Goal: Task Accomplishment & Management: Manage account settings

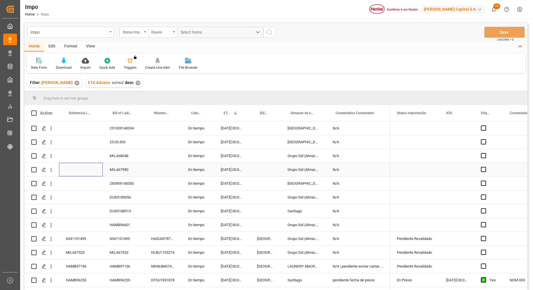
click at [83, 167] on div "Press SPACE to select this row." at bounding box center [81, 170] width 44 height 14
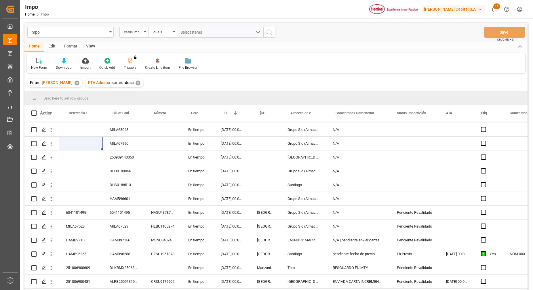
scroll to position [108, 0]
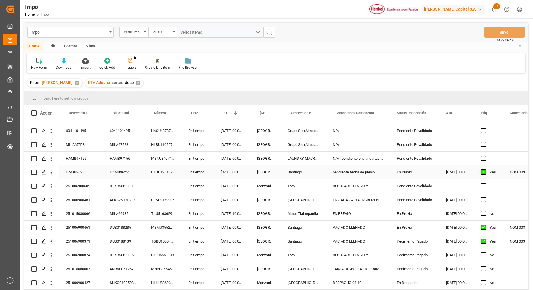
click at [94, 177] on div "HAMB96255" at bounding box center [81, 172] width 44 height 14
click at [79, 170] on div "HAMB96255" at bounding box center [81, 172] width 44 height 14
click at [83, 177] on input "HAMB96255" at bounding box center [81, 175] width 35 height 11
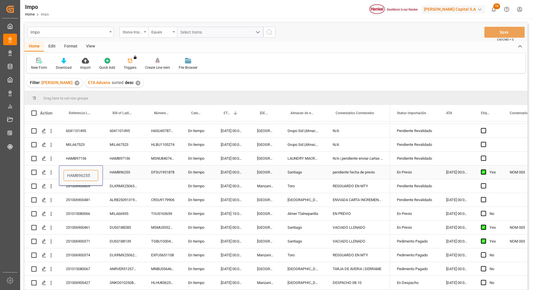
paste input "251006900513"
type input "251006900513"
click at [162, 173] on div "DFSU1951878" at bounding box center [162, 172] width 37 height 14
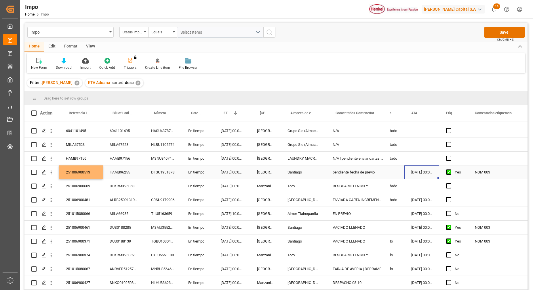
scroll to position [0, 0]
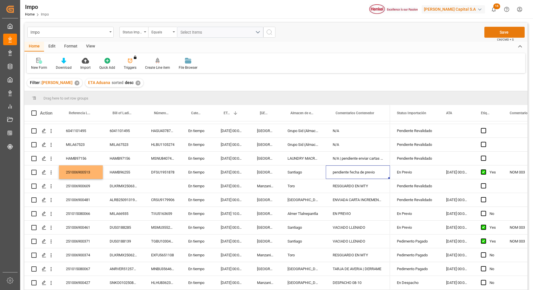
click at [501, 33] on button "Save" at bounding box center [504, 32] width 40 height 11
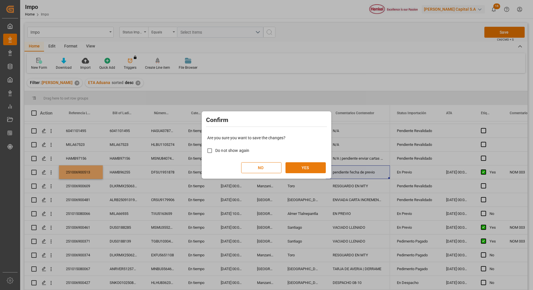
click at [300, 164] on button "YES" at bounding box center [305, 167] width 40 height 11
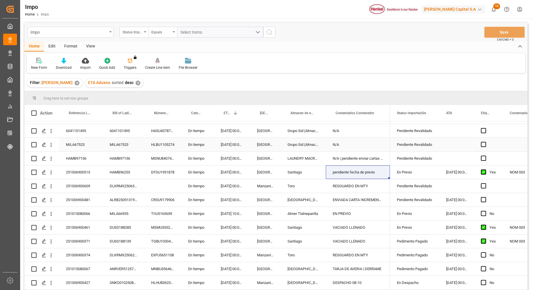
click at [135, 137] on div "6041101495" at bounding box center [123, 131] width 41 height 14
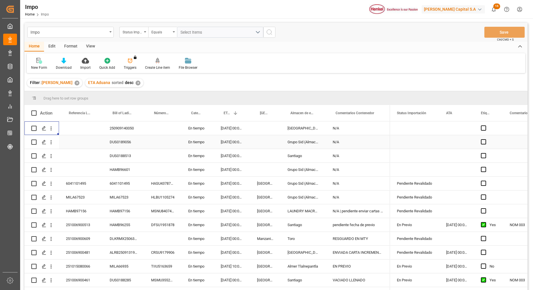
scroll to position [41, 0]
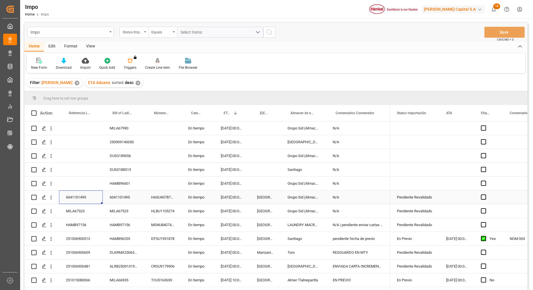
click at [77, 197] on div "6041101495" at bounding box center [81, 197] width 44 height 14
click at [77, 198] on input "6041101495" at bounding box center [81, 200] width 35 height 11
paste input "251015080149"
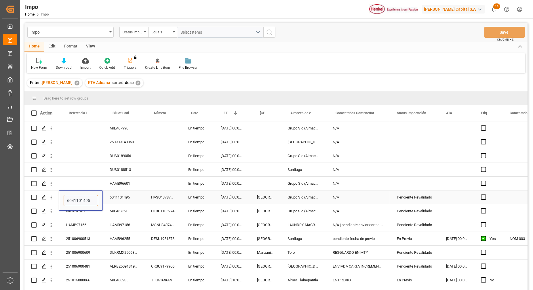
type input "251015080149"
click at [83, 175] on div "Press SPACE to select this row." at bounding box center [81, 170] width 44 height 14
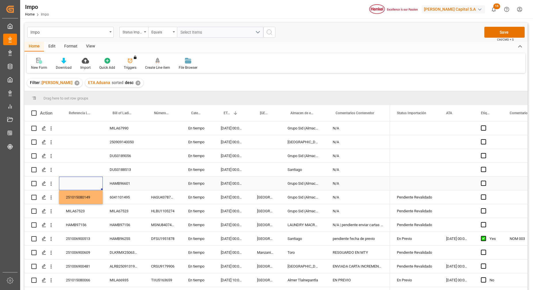
click at [85, 178] on div "Press SPACE to select this row." at bounding box center [81, 184] width 44 height 14
click at [93, 200] on div "251015080149" at bounding box center [81, 197] width 44 height 14
click at [489, 35] on button "Save" at bounding box center [504, 32] width 40 height 11
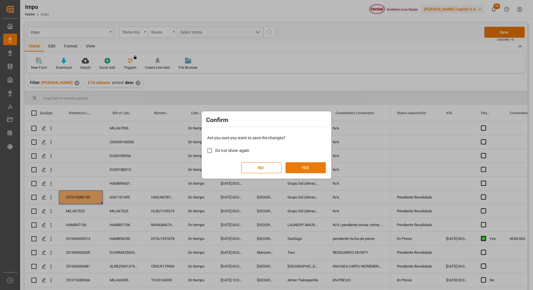
click at [322, 163] on button "YES" at bounding box center [305, 167] width 40 height 11
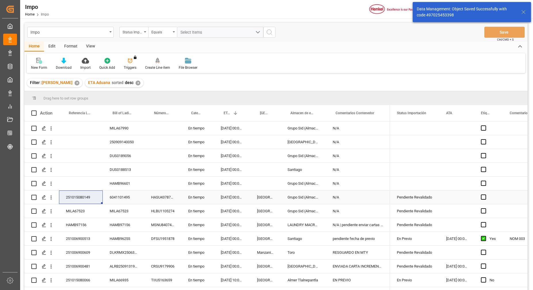
scroll to position [77, 0]
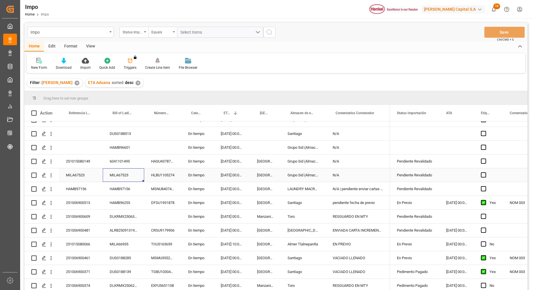
click at [124, 175] on div "MILA67523" at bounding box center [123, 175] width 41 height 14
click at [223, 178] on div "[DATE] 00:00:00" at bounding box center [232, 175] width 36 height 14
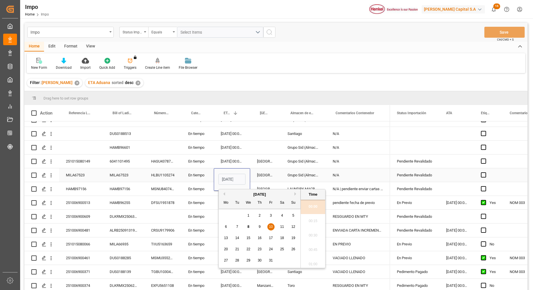
scroll to position [649, 0]
click at [280, 226] on span "11" at bounding box center [282, 227] width 4 height 4
type input "[DATE] 00:00"
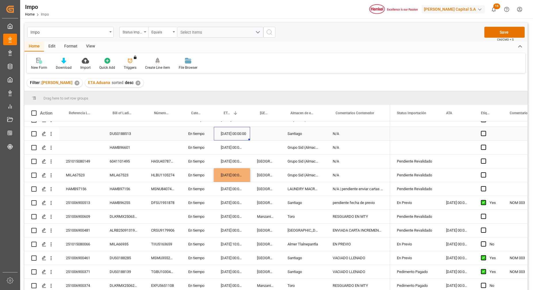
click at [236, 126] on div "251009140034 En tiempo [DATE] 00:00:00 Salamanca N/A 25.03.303 En tiempo [DATE]…" at bounding box center [206, 196] width 365 height 304
click at [259, 133] on div "Press SPACE to select this row." at bounding box center [265, 134] width 30 height 14
click at [519, 29] on button "Save" at bounding box center [504, 32] width 40 height 11
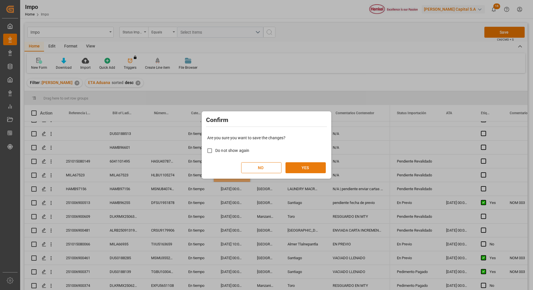
click at [300, 171] on button "YES" at bounding box center [305, 167] width 40 height 11
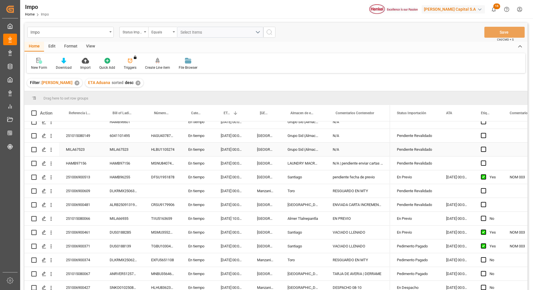
scroll to position [113, 0]
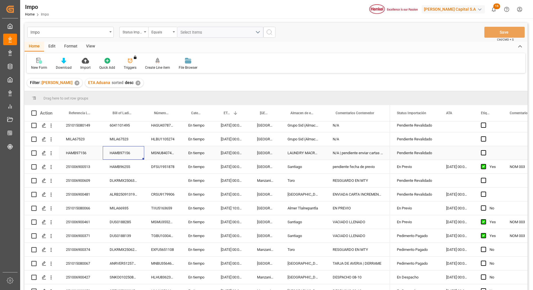
click at [121, 151] on div "HAMB97156" at bounding box center [123, 153] width 41 height 14
click at [121, 150] on div "HAMB97156" at bounding box center [123, 153] width 41 height 14
click at [121, 151] on input "HAMB97156" at bounding box center [123, 156] width 32 height 11
click at [80, 154] on div "HAMB97156" at bounding box center [81, 153] width 44 height 14
click at [81, 154] on div "HAMB97156" at bounding box center [81, 153] width 44 height 14
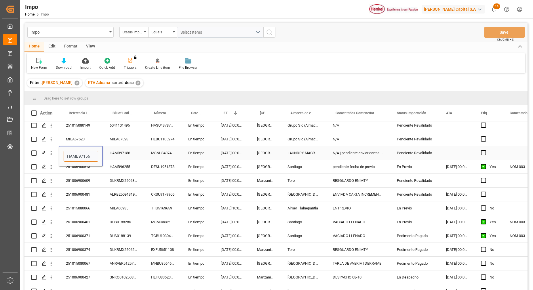
click at [84, 158] on input "HAMB97156" at bounding box center [81, 156] width 35 height 11
paste input "251015080141"
type input "251015080141"
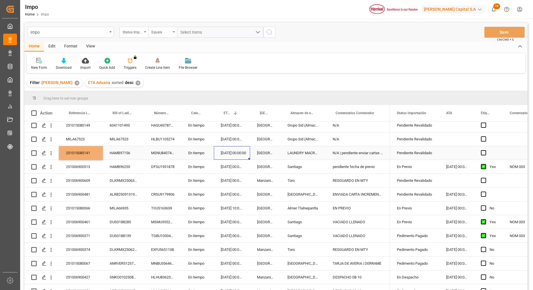
click at [247, 147] on div "[DATE] 00:00:00" at bounding box center [232, 153] width 36 height 14
click at [505, 34] on button "Save" at bounding box center [504, 32] width 40 height 11
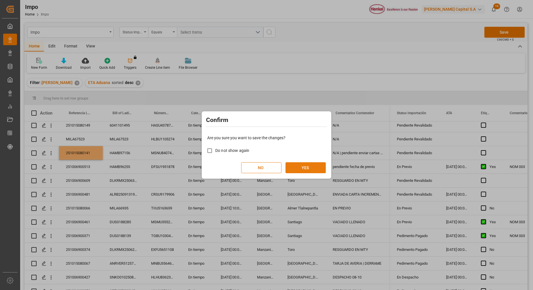
drag, startPoint x: 294, startPoint y: 167, endPoint x: 297, endPoint y: 167, distance: 3.5
click at [295, 167] on button "YES" at bounding box center [305, 167] width 40 height 11
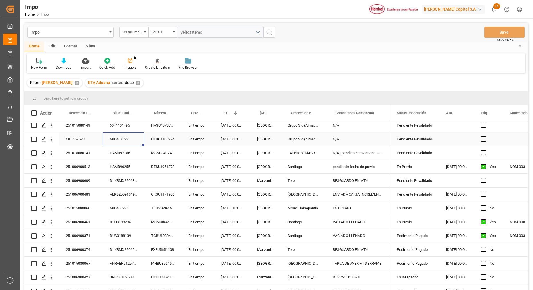
click at [112, 138] on div "MILA67523" at bounding box center [123, 139] width 41 height 14
click at [113, 139] on div "MILA67523" at bounding box center [123, 139] width 41 height 14
click at [113, 139] on input "MILA67523" at bounding box center [123, 142] width 32 height 11
click at [124, 144] on input "MILA67523" at bounding box center [123, 142] width 32 height 11
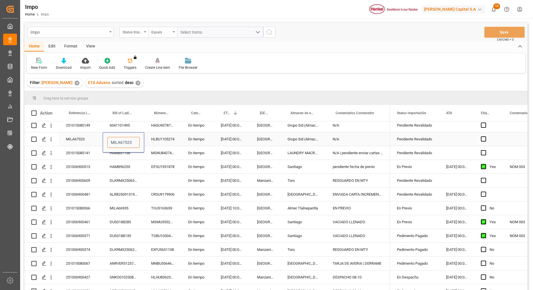
click at [126, 140] on input "MILA67523" at bounding box center [123, 142] width 32 height 11
click at [123, 143] on input "MILA67523" at bounding box center [123, 142] width 32 height 11
click at [167, 177] on div "Press SPACE to select this row." at bounding box center [162, 181] width 37 height 14
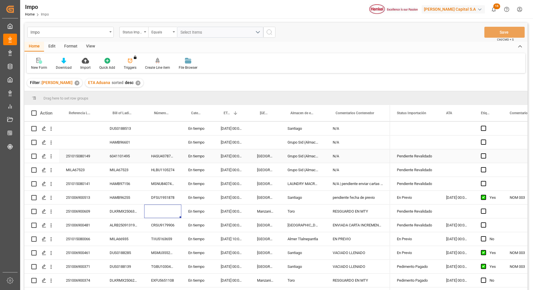
scroll to position [100, 0]
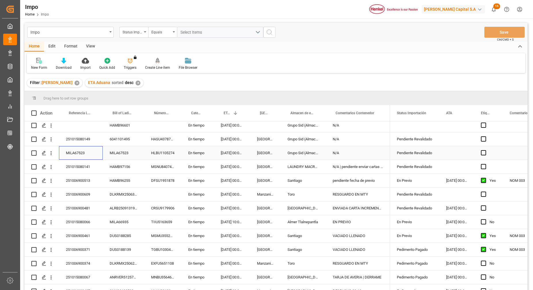
click at [85, 154] on div "MILA67523" at bounding box center [81, 153] width 44 height 14
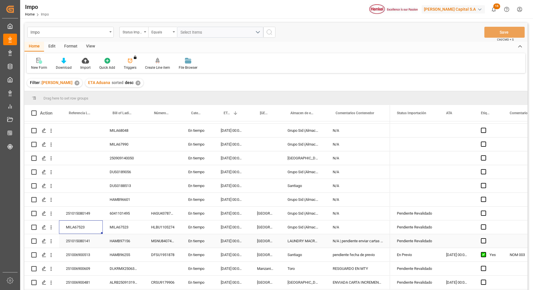
scroll to position [36, 0]
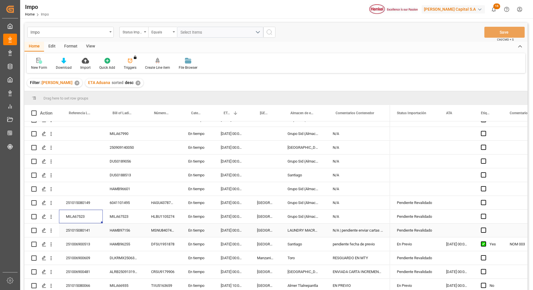
click at [88, 231] on div "251015080141" at bounding box center [81, 230] width 44 height 14
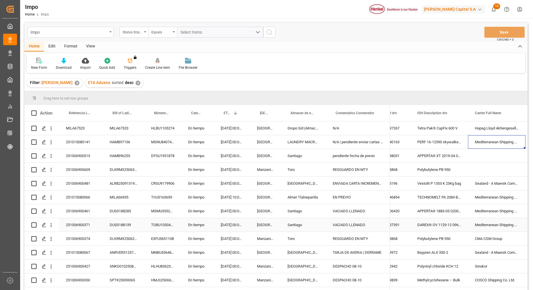
scroll to position [0, 0]
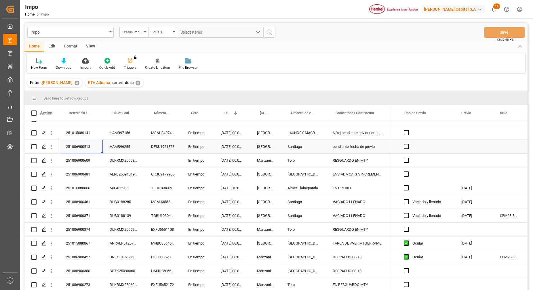
click at [100, 146] on div "251006900513" at bounding box center [81, 147] width 44 height 14
click at [408, 28] on div "Impo Status Importación Equals Select Items Save Ctrl/CMD + S" at bounding box center [275, 32] width 503 height 19
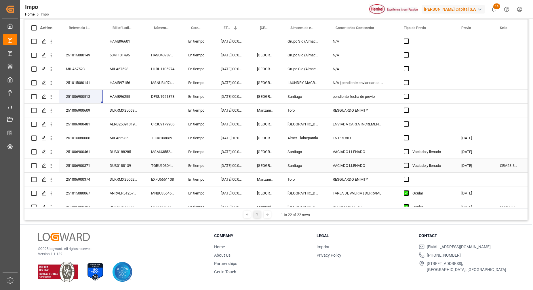
scroll to position [28, 0]
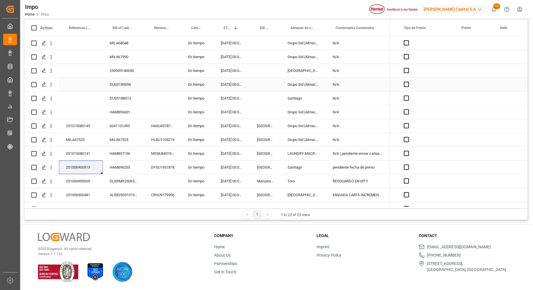
click at [90, 89] on div "Press SPACE to select this row." at bounding box center [81, 85] width 44 height 14
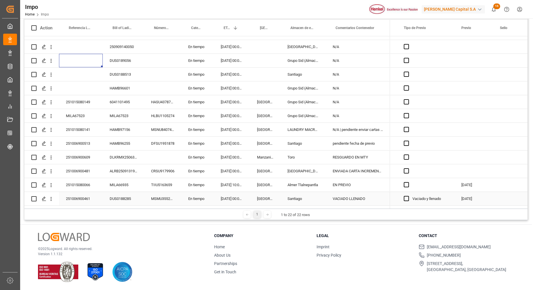
scroll to position [135, 0]
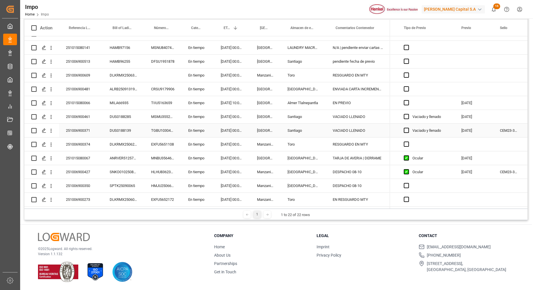
click at [97, 124] on div "251006900371" at bounding box center [81, 131] width 44 height 14
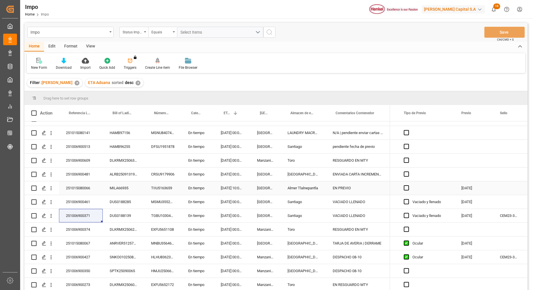
scroll to position [100, 0]
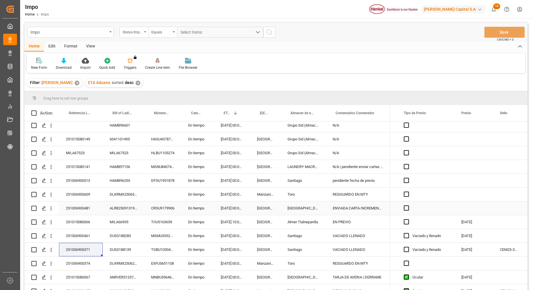
drag, startPoint x: 226, startPoint y: 207, endPoint x: 190, endPoint y: 210, distance: 37.0
click at [226, 207] on div "[DATE] 00:00:00" at bounding box center [232, 208] width 36 height 14
click at [131, 210] on div "ALRB250913190054" at bounding box center [123, 208] width 41 height 14
click at [129, 210] on div "ALRB250913190054" at bounding box center [123, 208] width 41 height 14
click at [89, 210] on div "251006900481" at bounding box center [81, 208] width 44 height 14
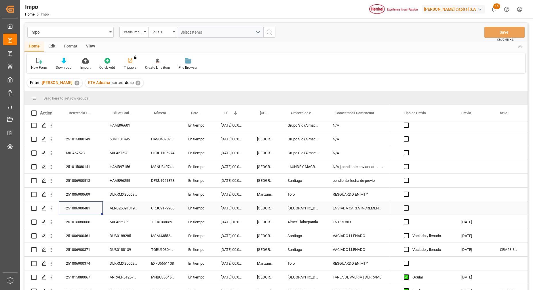
click at [88, 210] on div "251006900481" at bounding box center [81, 208] width 44 height 14
click at [83, 213] on input "251006900481" at bounding box center [81, 211] width 35 height 11
click at [127, 209] on div "ALRB250913190054" at bounding box center [123, 208] width 41 height 14
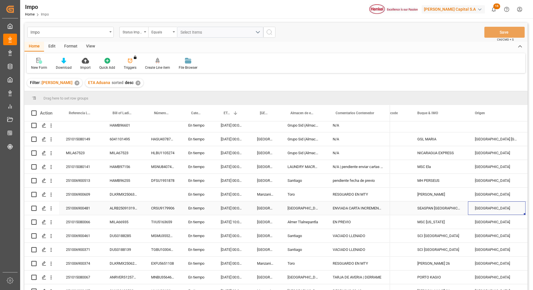
scroll to position [0, 605]
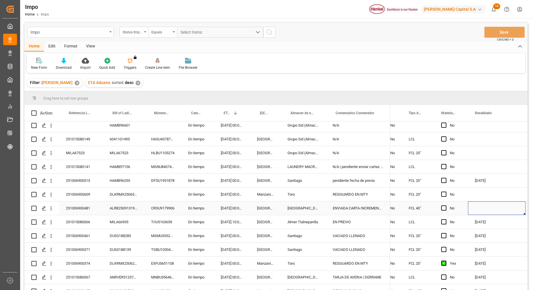
click at [485, 209] on div "Press SPACE to select this row." at bounding box center [497, 208] width 58 height 14
click at [484, 209] on div "Press SPACE to select this row." at bounding box center [497, 208] width 58 height 14
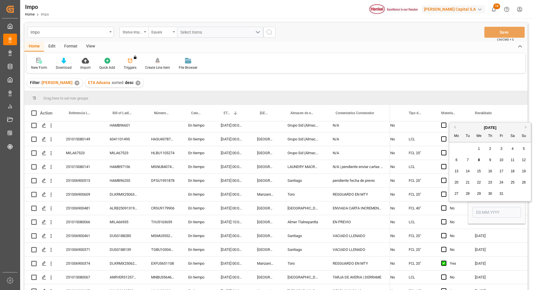
click at [478, 157] on div "8" at bounding box center [478, 160] width 7 height 7
type input "[DATE]"
click at [464, 147] on div "No" at bounding box center [451, 153] width 34 height 14
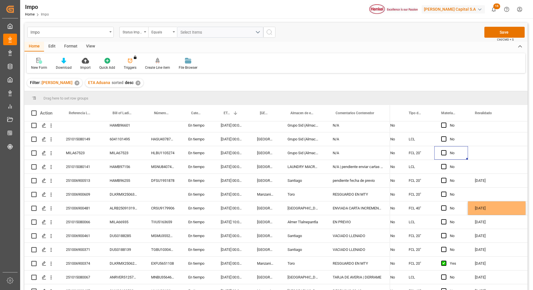
click at [502, 26] on div "Impo Status Importación Equals Select Items Save Ctrl/CMD + S" at bounding box center [275, 32] width 503 height 19
click at [498, 30] on button "Save" at bounding box center [504, 32] width 40 height 11
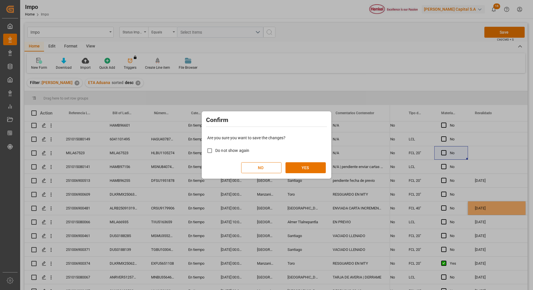
click at [320, 161] on div "Are you sure you want to save the changes? Do not show again NO YES" at bounding box center [266, 154] width 127 height 46
click at [319, 162] on button "YES" at bounding box center [305, 167] width 40 height 11
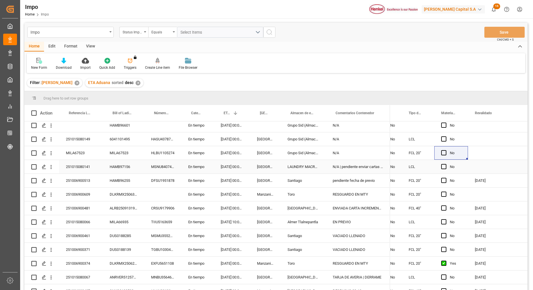
click at [114, 173] on div "HAMB97156" at bounding box center [123, 167] width 41 height 14
click at [91, 214] on div "251006900481" at bounding box center [81, 208] width 44 height 14
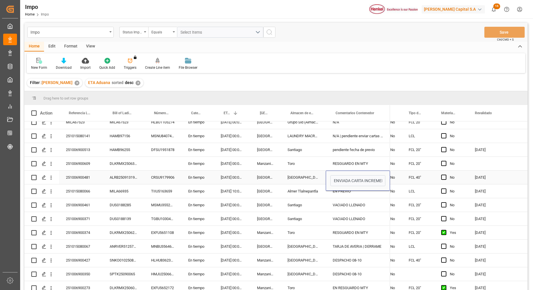
scroll to position [135, 0]
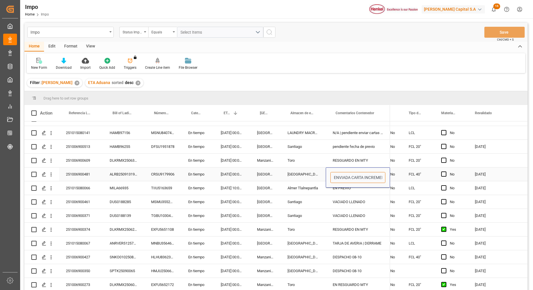
click at [346, 173] on input "ENVIADA CARTA INCREMENTABLES" at bounding box center [357, 177] width 55 height 11
click at [334, 175] on input "ENVIADA CARTA INCREMENTABLES" at bounding box center [357, 177] width 55 height 11
drag, startPoint x: 333, startPoint y: 175, endPoint x: 391, endPoint y: 182, distance: 58.3
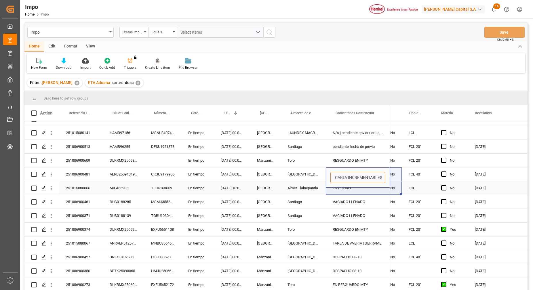
click at [391, 182] on div "251009140034 En tiempo [DATE] 00:00:00 Salamanca N/A 25.03.303 En tiempo [DATE]…" at bounding box center [275, 206] width 503 height 170
type input "DESPACHO 10-10"
click at [382, 145] on div "pendiente fecha de previo" at bounding box center [358, 147] width 64 height 14
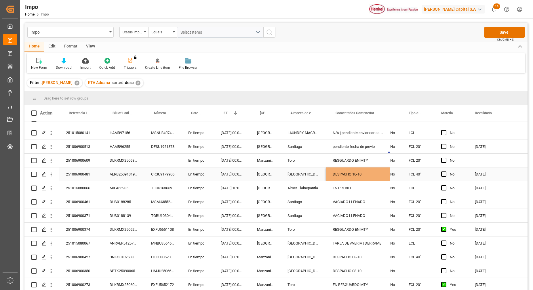
click at [372, 175] on div "DESPACHO 10-10" at bounding box center [358, 174] width 64 height 14
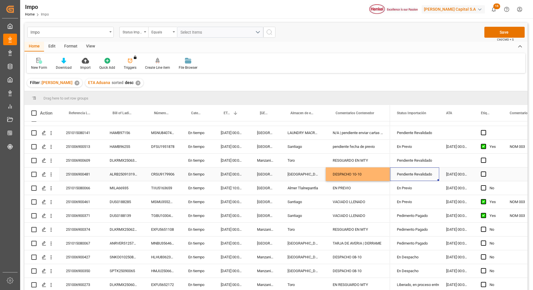
click at [408, 171] on div "Pendiente Revalidado" at bounding box center [414, 174] width 35 height 13
click at [429, 174] on icon "open menu" at bounding box center [428, 177] width 7 height 7
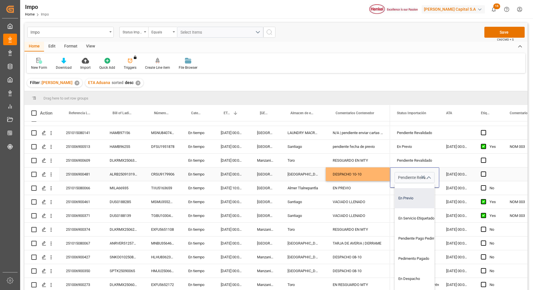
click at [410, 203] on div "En Previo" at bounding box center [422, 198] width 54 height 20
type input "En Previo"
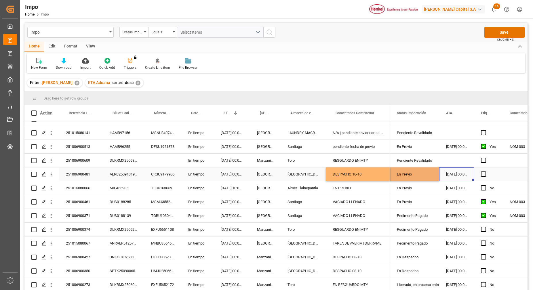
click at [452, 171] on div "[DATE] 00:00:00" at bounding box center [456, 174] width 35 height 14
click at [417, 175] on div "En Previo" at bounding box center [414, 174] width 35 height 13
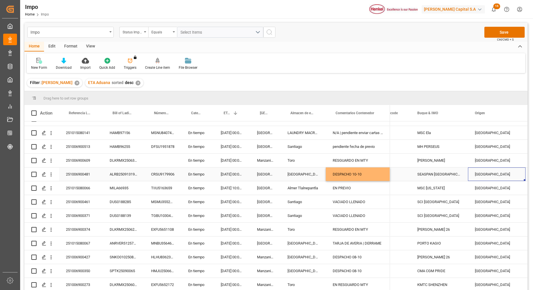
scroll to position [0, 663]
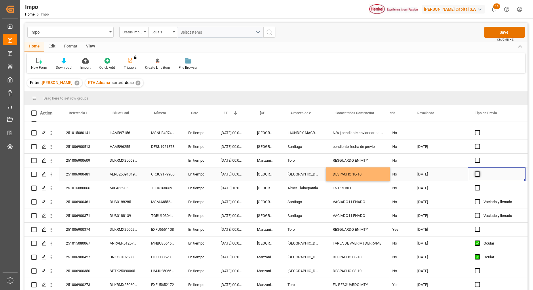
click at [477, 172] on span "Press SPACE to select this row." at bounding box center [477, 173] width 5 height 5
click at [479, 171] on input "Press SPACE to select this row." at bounding box center [479, 171] width 0 height 0
click at [497, 157] on div "Press SPACE to select this row." at bounding box center [497, 161] width 58 height 14
click at [489, 168] on div "Ocular" at bounding box center [500, 174] width 35 height 13
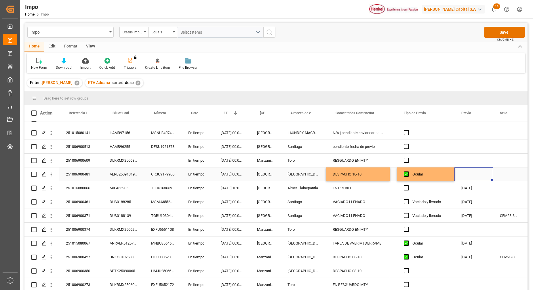
click at [466, 171] on div "Press SPACE to select this row." at bounding box center [473, 174] width 39 height 14
click at [464, 170] on div "Press SPACE to select this row." at bounding box center [473, 174] width 39 height 14
click at [468, 175] on div "Press SPACE to select this row." at bounding box center [473, 174] width 39 height 14
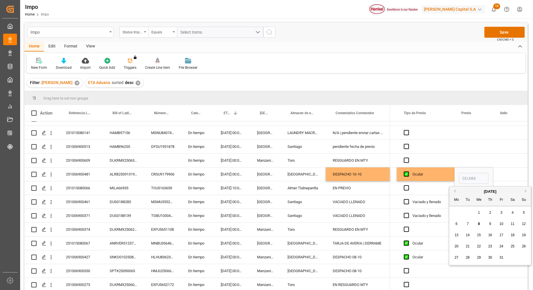
click at [492, 222] on div "9" at bounding box center [489, 224] width 7 height 7
type input "[DATE]"
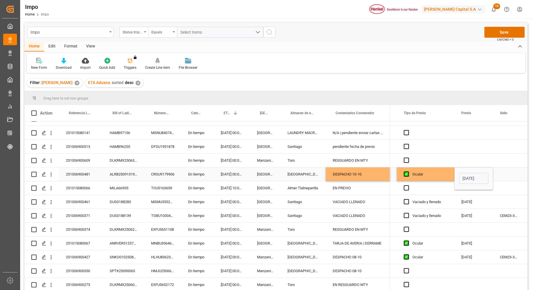
click at [500, 176] on div "Press SPACE to select this row." at bounding box center [509, 174] width 32 height 14
click at [476, 172] on div "[DATE]" at bounding box center [473, 174] width 39 height 14
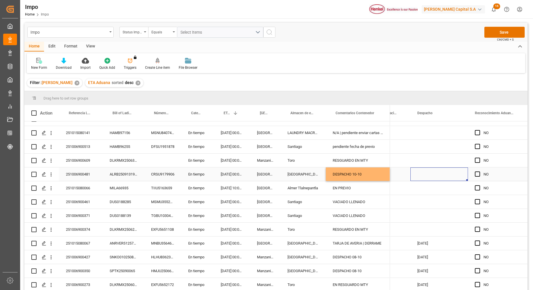
click at [447, 174] on div "Press SPACE to select this row." at bounding box center [439, 174] width 58 height 14
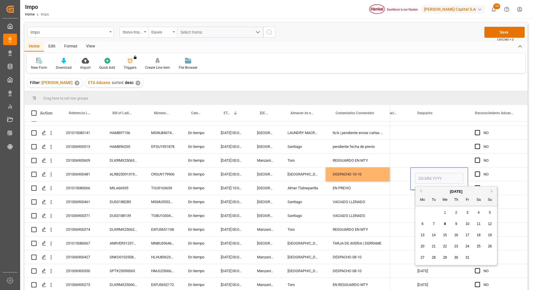
click at [465, 222] on span "10" at bounding box center [467, 224] width 4 height 4
type input "[DATE]"
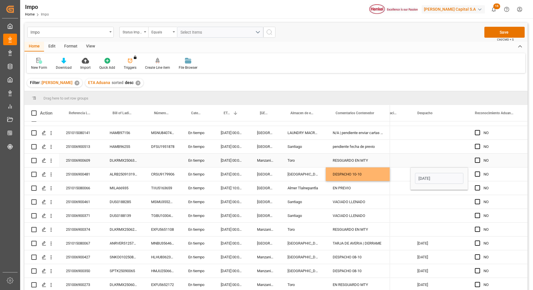
click at [440, 154] on div "Press SPACE to select this row." at bounding box center [439, 161] width 58 height 14
click at [437, 169] on div "[DATE]" at bounding box center [439, 174] width 58 height 14
click at [508, 30] on button "Save" at bounding box center [504, 32] width 40 height 11
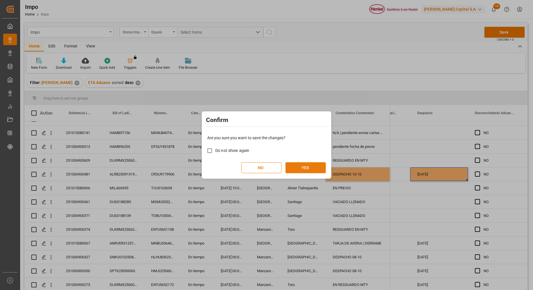
click at [325, 166] on button "YES" at bounding box center [305, 167] width 40 height 11
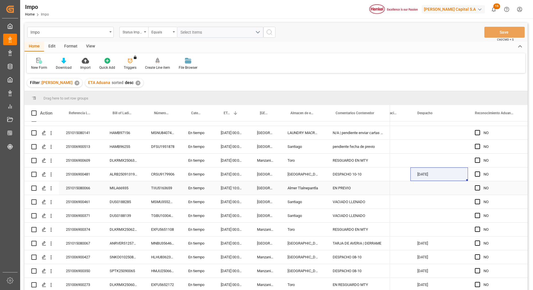
click at [416, 189] on div "Press SPACE to select this row." at bounding box center [439, 188] width 58 height 14
click at [104, 225] on div "DLKRMX2506231" at bounding box center [123, 230] width 41 height 14
click at [184, 160] on div "En tiempo" at bounding box center [197, 161] width 32 height 14
click at [125, 160] on div "DLKRMX2506362" at bounding box center [123, 161] width 41 height 14
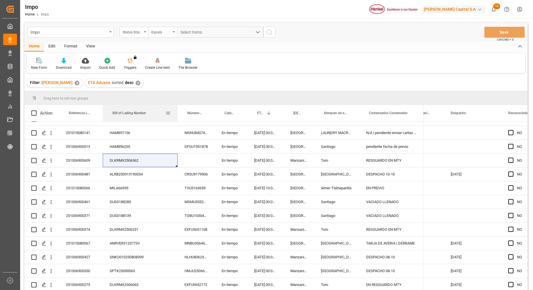
drag, startPoint x: 144, startPoint y: 110, endPoint x: 178, endPoint y: 109, distance: 34.8
click at [178, 109] on div at bounding box center [177, 113] width 2 height 16
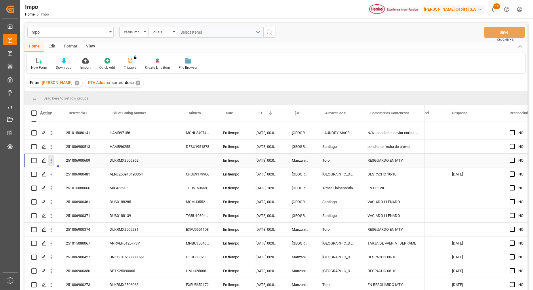
click at [51, 160] on icon "open menu" at bounding box center [51, 161] width 1 height 4
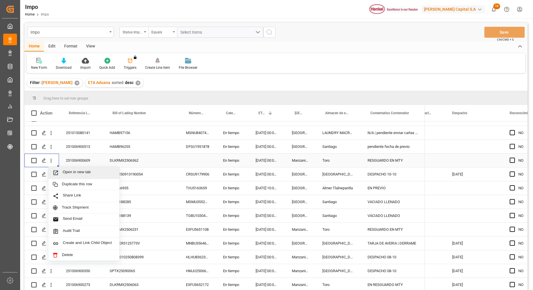
click at [87, 173] on span "Open in new tab" at bounding box center [89, 173] width 52 height 6
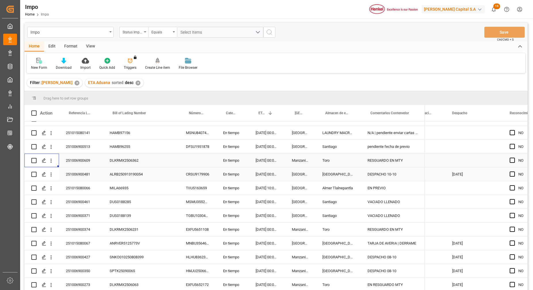
click at [161, 167] on div "ALRB250913190054" at bounding box center [141, 174] width 76 height 14
click at [136, 158] on div "DLKRMX2506362" at bounding box center [141, 161] width 76 height 14
click at [86, 162] on div "251006900609" at bounding box center [81, 161] width 44 height 14
click at [200, 158] on div "Press SPACE to select this row." at bounding box center [197, 161] width 37 height 14
click at [50, 160] on icon "open menu" at bounding box center [51, 161] width 6 height 6
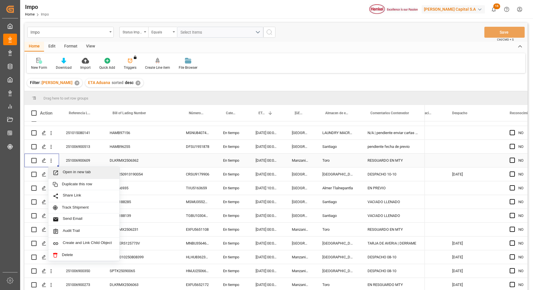
click at [80, 175] on div "Open in new tab" at bounding box center [83, 173] width 71 height 12
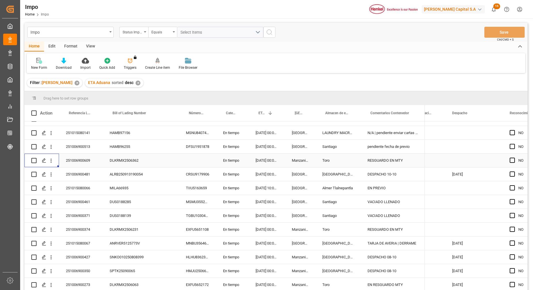
click at [155, 154] on div "DLKRMX2506362" at bounding box center [141, 161] width 76 height 14
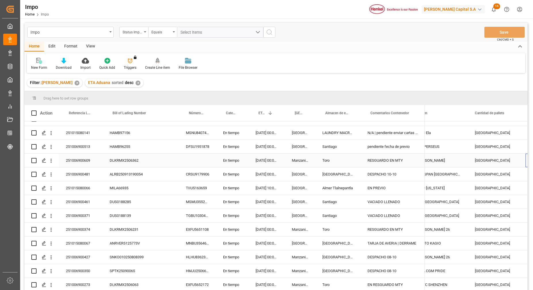
scroll to position [0, 697]
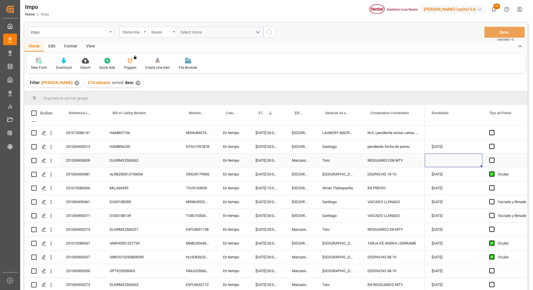
click at [448, 157] on div "Press SPACE to select this row." at bounding box center [453, 161] width 58 height 14
click at [448, 158] on div "Press SPACE to select this row." at bounding box center [453, 161] width 58 height 14
click at [443, 156] on div "Press SPACE to select this row." at bounding box center [453, 161] width 58 height 14
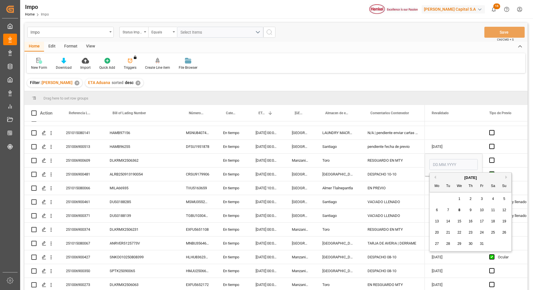
click at [449, 210] on div "7" at bounding box center [447, 210] width 7 height 7
type input "[DATE]"
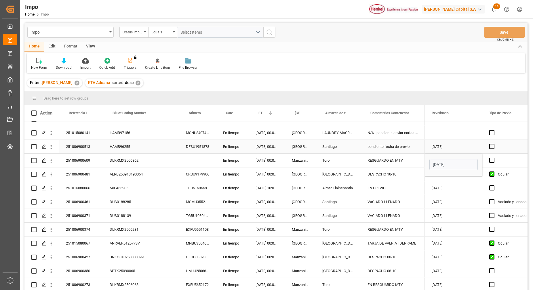
click at [458, 134] on div "Press SPACE to select this row." at bounding box center [453, 133] width 58 height 14
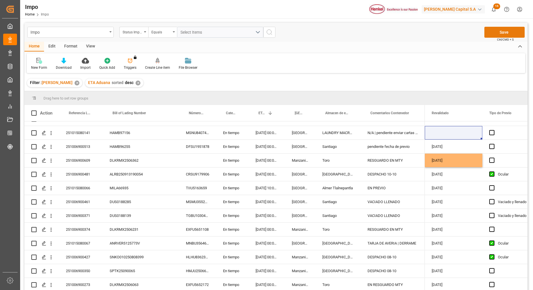
click at [490, 36] on button "Save" at bounding box center [504, 32] width 40 height 11
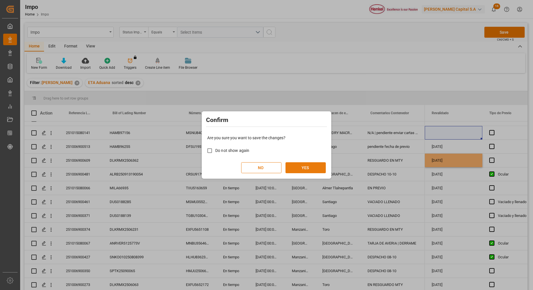
click at [312, 170] on button "YES" at bounding box center [305, 167] width 40 height 11
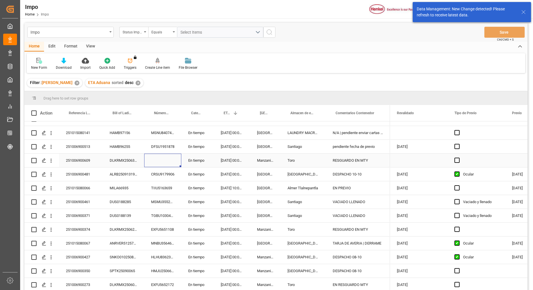
click at [148, 162] on div "Press SPACE to select this row." at bounding box center [162, 161] width 37 height 14
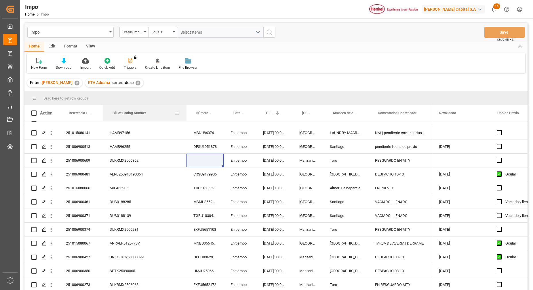
drag, startPoint x: 144, startPoint y: 113, endPoint x: 173, endPoint y: 140, distance: 39.3
click at [185, 121] on div at bounding box center [186, 113] width 2 height 16
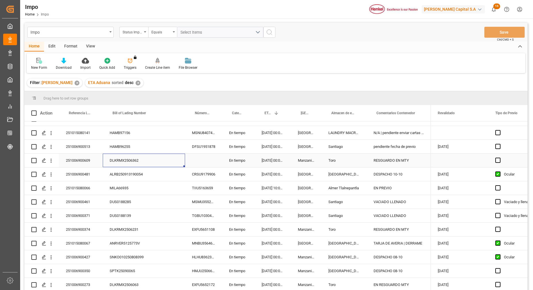
click at [164, 163] on div "DLKRMX2506362" at bounding box center [144, 161] width 82 height 14
click at [454, 159] on div "Press SPACE to select this row." at bounding box center [460, 161] width 58 height 14
click at [446, 159] on div "Press SPACE to select this row." at bounding box center [460, 161] width 58 height 14
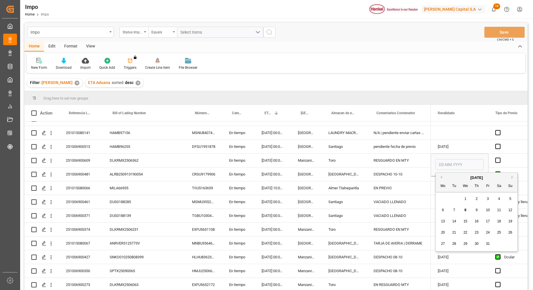
drag, startPoint x: 455, startPoint y: 210, endPoint x: 457, endPoint y: 204, distance: 6.5
click at [455, 209] on div "7" at bounding box center [453, 210] width 7 height 7
type input "[DATE]"
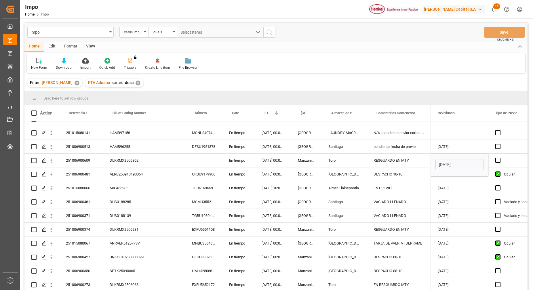
click at [496, 39] on div "Impo Status Importación Equals Select Items Save Ctrl/CMD + S" at bounding box center [275, 32] width 503 height 19
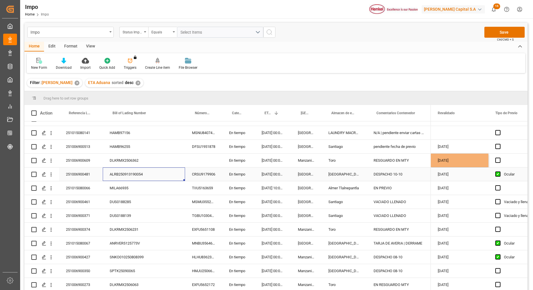
click at [174, 167] on div "ALRB250913190054" at bounding box center [144, 174] width 82 height 14
click at [496, 29] on button "Save" at bounding box center [504, 32] width 40 height 11
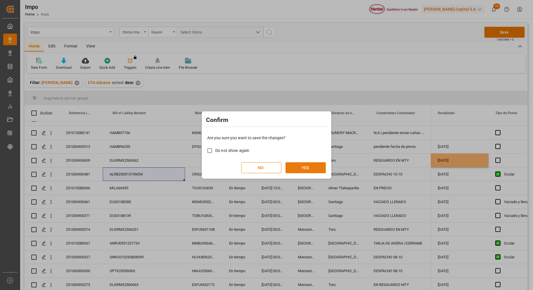
click at [312, 163] on button "YES" at bounding box center [305, 167] width 40 height 11
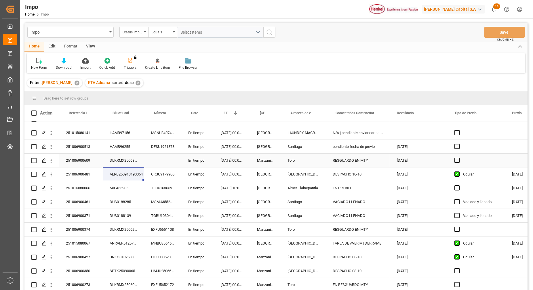
click at [161, 157] on div "Press SPACE to select this row." at bounding box center [162, 161] width 37 height 14
click at [163, 155] on div "Press SPACE to select this row." at bounding box center [162, 161] width 37 height 14
click at [161, 158] on input "Press SPACE to select this row." at bounding box center [163, 163] width 28 height 11
paste input "RLTU2004457"
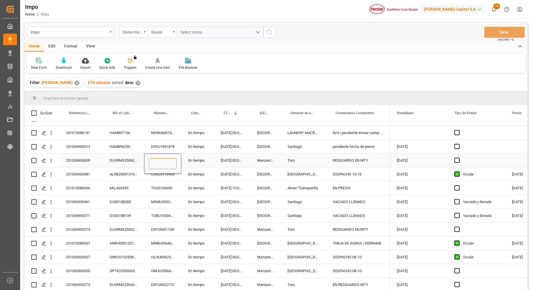
type input "RLTU2004457"
click at [224, 145] on div "[DATE] 00:00:00" at bounding box center [232, 147] width 36 height 14
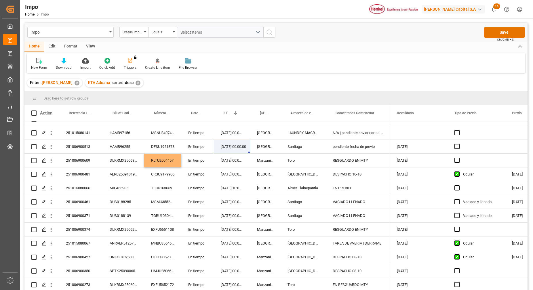
click at [504, 39] on span "Ctrl/CMD + S" at bounding box center [505, 39] width 17 height 4
click at [504, 35] on button "Save" at bounding box center [504, 32] width 40 height 11
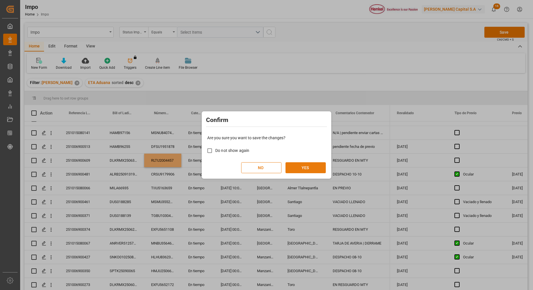
click at [318, 170] on button "YES" at bounding box center [305, 167] width 40 height 11
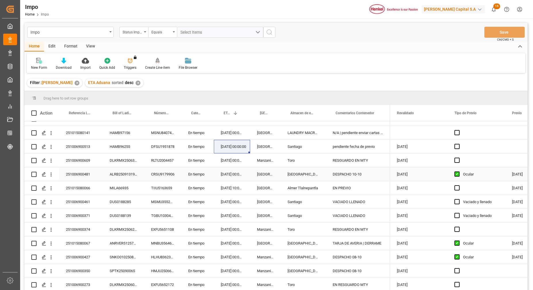
scroll to position [47, 0]
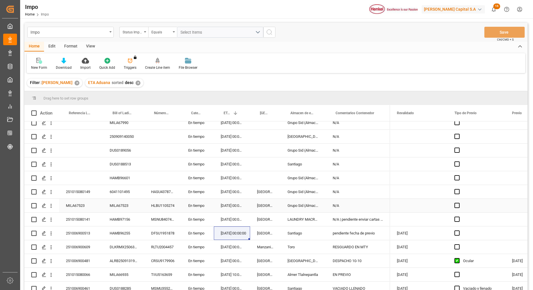
click at [86, 205] on div "MILA67523" at bounding box center [81, 206] width 44 height 14
click at [77, 204] on div "MILA67523" at bounding box center [81, 206] width 44 height 14
click at [85, 210] on input "MILA67523" at bounding box center [81, 208] width 35 height 11
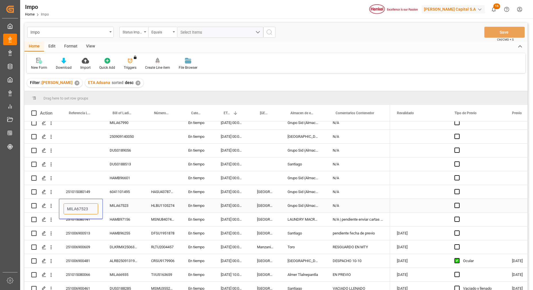
paste input "251006900690"
type input "251006900690"
click at [77, 175] on div "Press SPACE to select this row." at bounding box center [81, 178] width 44 height 14
click at [119, 204] on div "MILA67523" at bounding box center [123, 206] width 41 height 14
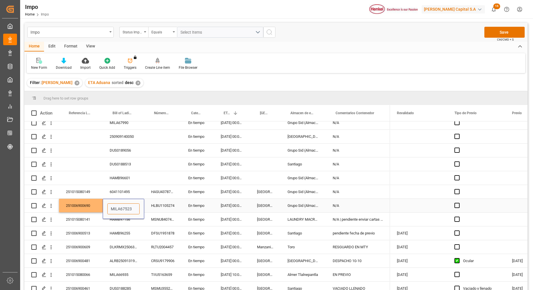
click at [118, 205] on input "MILA67523" at bounding box center [123, 208] width 32 height 11
click at [121, 205] on input "MILA67523" at bounding box center [123, 208] width 32 height 11
click at [148, 206] on div "HLBU1105274" at bounding box center [162, 206] width 37 height 14
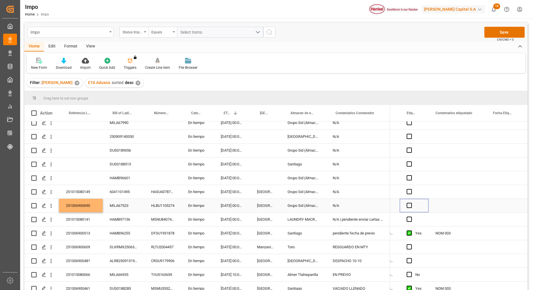
scroll to position [0, 0]
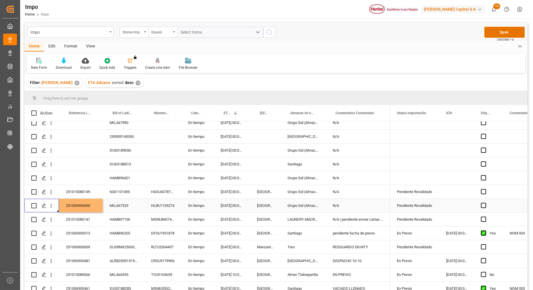
click at [78, 206] on div "251006900690" at bounding box center [81, 206] width 44 height 14
click at [78, 204] on div "251006900690" at bounding box center [81, 206] width 44 height 14
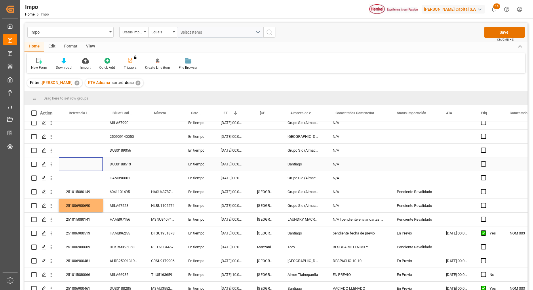
click at [91, 161] on div "Press SPACE to select this row." at bounding box center [81, 164] width 44 height 14
click at [121, 200] on div "MILA67523" at bounding box center [123, 206] width 41 height 14
click at [105, 169] on div "DUS0188513" at bounding box center [123, 164] width 41 height 14
click at [100, 172] on div "Press SPACE to select this row." at bounding box center [81, 178] width 44 height 14
click at [95, 176] on div "Press SPACE to select this row." at bounding box center [81, 178] width 44 height 14
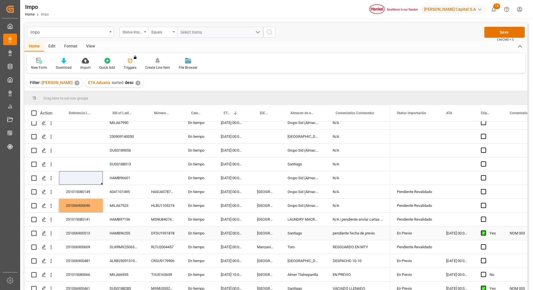
click at [139, 235] on div "HAMB96255" at bounding box center [123, 233] width 41 height 14
click at [94, 232] on div "251006900513" at bounding box center [81, 233] width 44 height 14
click at [100, 232] on div "251006900513" at bounding box center [81, 233] width 44 height 14
click at [135, 225] on div "HAMB97156" at bounding box center [123, 220] width 41 height 14
click at [153, 233] on div "DFSU1951878" at bounding box center [162, 233] width 37 height 14
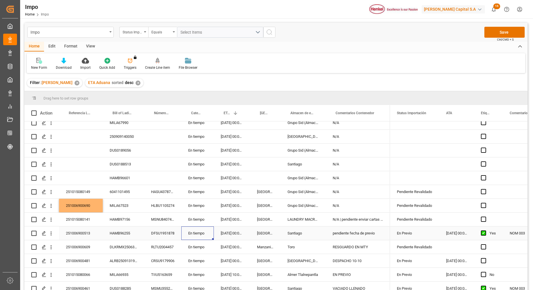
click at [210, 227] on div "En tiempo" at bounding box center [197, 233] width 32 height 14
click at [171, 234] on div "DFSU1951878" at bounding box center [162, 233] width 37 height 14
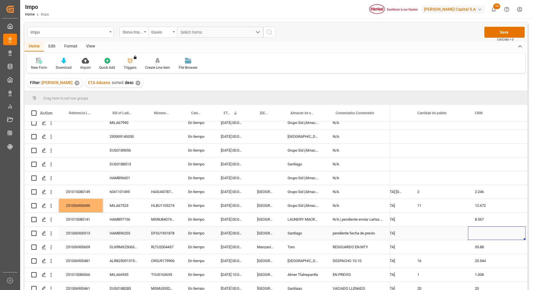
scroll to position [0, 747]
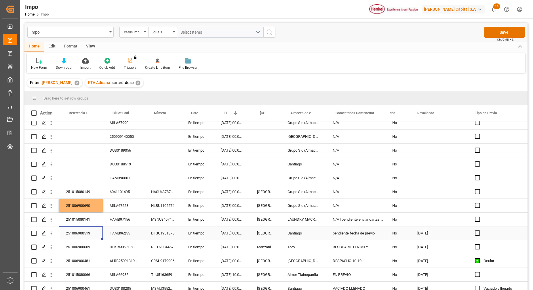
click at [77, 234] on div "251006900513" at bounding box center [81, 233] width 44 height 14
click at [76, 235] on input "251006900513" at bounding box center [81, 236] width 35 height 11
click at [494, 31] on button "Save" at bounding box center [504, 32] width 40 height 11
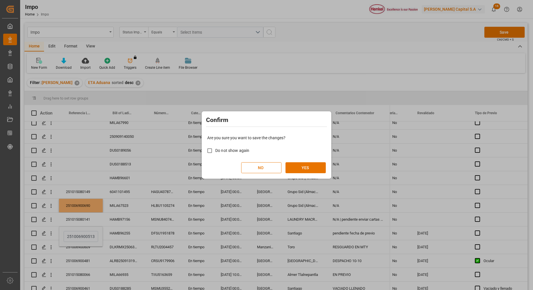
click at [492, 35] on div "Confirm Are you sure you want to save the changes? Do not show again NO YES" at bounding box center [266, 145] width 533 height 290
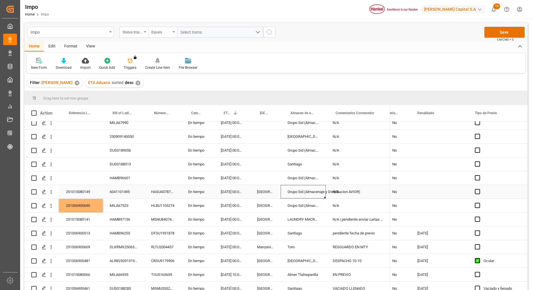
click at [317, 187] on div "Grupo Sid (Almacenaje y Distribucion AVIOR)" at bounding box center [302, 192] width 45 height 14
click at [406, 138] on div "No" at bounding box center [393, 137] width 34 height 14
click at [494, 34] on button "Save" at bounding box center [504, 32] width 40 height 11
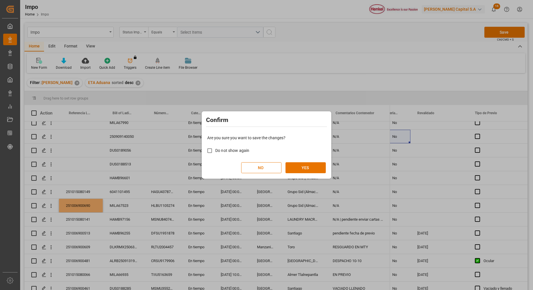
click at [139, 185] on div "Confirm Are you sure you want to save the changes? Do not show again NO YES" at bounding box center [266, 145] width 533 height 290
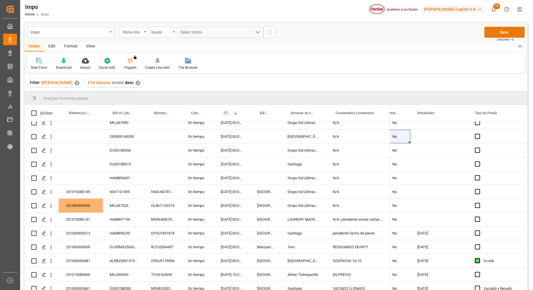
click at [492, 33] on button "Save" at bounding box center [504, 32] width 40 height 11
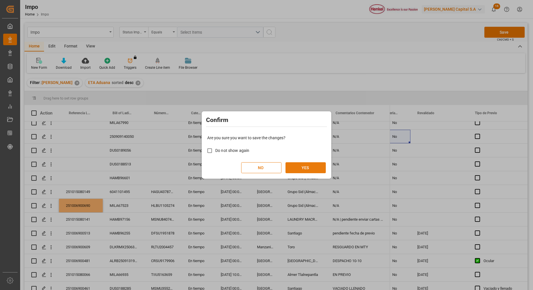
click at [299, 170] on button "YES" at bounding box center [305, 167] width 40 height 11
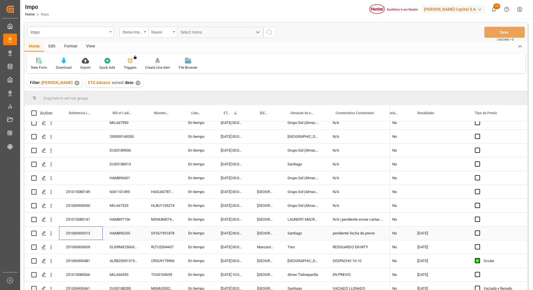
click at [75, 233] on div "251006900513" at bounding box center [81, 233] width 44 height 14
click at [79, 235] on input "251006900513" at bounding box center [81, 236] width 35 height 11
click at [156, 244] on div "RLTU2004457" at bounding box center [162, 247] width 37 height 14
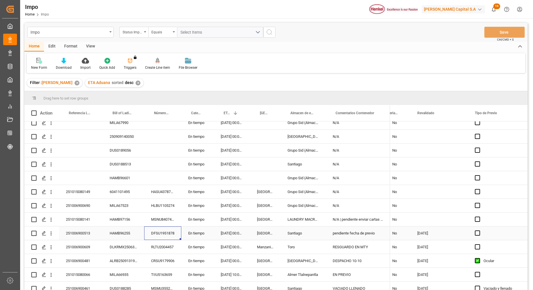
click at [156, 235] on div "DFSU1951878" at bounding box center [162, 233] width 37 height 14
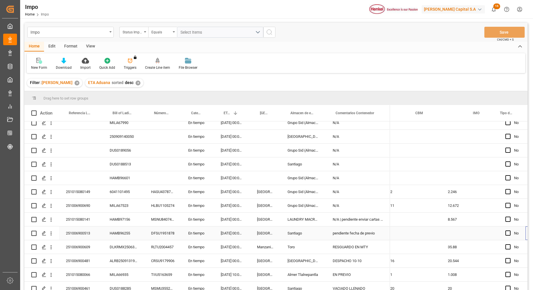
scroll to position [0, 813]
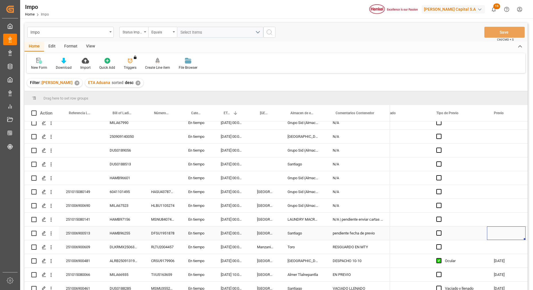
click at [498, 230] on div "Press SPACE to select this row." at bounding box center [506, 233] width 39 height 14
click at [500, 233] on div "Press SPACE to select this row." at bounding box center [506, 233] width 39 height 14
click at [499, 233] on div "Press SPACE to select this row." at bounding box center [506, 233] width 39 height 14
click at [499, 232] on div "Press SPACE to select this row." at bounding box center [506, 233] width 39 height 14
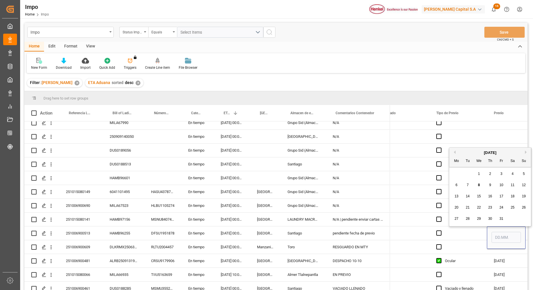
click at [477, 188] on div "8" at bounding box center [478, 185] width 7 height 7
type input "[DATE]"
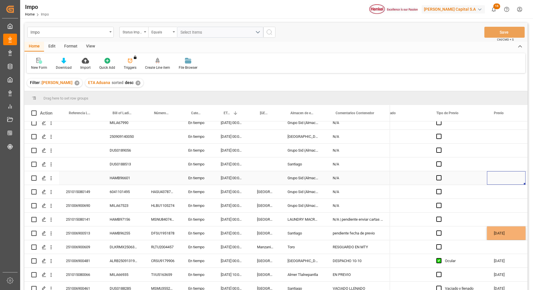
click at [489, 179] on div "Press SPACE to select this row." at bounding box center [506, 178] width 39 height 14
click at [503, 227] on div "[DATE]" at bounding box center [506, 233] width 39 height 14
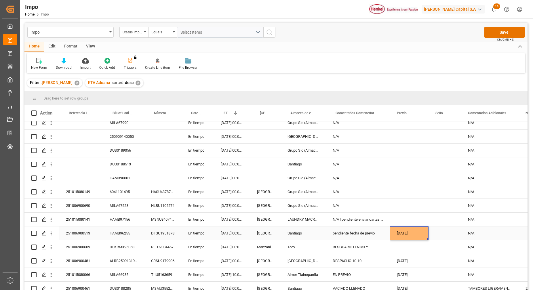
click at [445, 236] on div "Press SPACE to select this row." at bounding box center [444, 233] width 32 height 14
click at [444, 235] on input "Press SPACE to select this row." at bounding box center [444, 236] width 23 height 11
paste input "CEM23-3676601"
type input "CEM23-3676601"
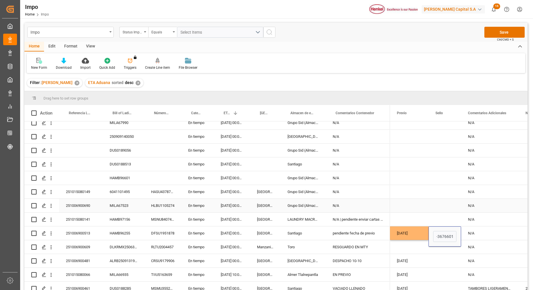
click at [436, 204] on div "Press SPACE to select this row." at bounding box center [444, 206] width 32 height 14
click at [491, 228] on div "N/A" at bounding box center [490, 233] width 58 height 14
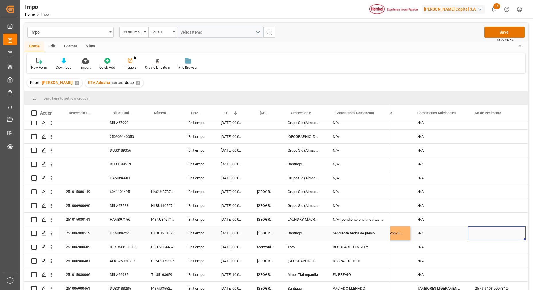
click at [477, 229] on div "Press SPACE to select this row." at bounding box center [497, 233] width 58 height 14
click at [481, 231] on div "Press SPACE to select this row." at bounding box center [497, 233] width 58 height 14
click at [483, 232] on input "Press SPACE to select this row." at bounding box center [496, 236] width 48 height 11
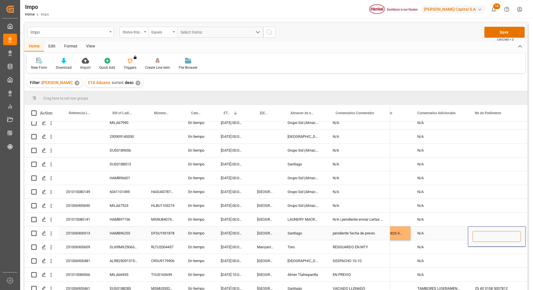
paste input "25 43 3108 5007980"
type input "25 43 3108 5007980"
click at [492, 186] on div "Press SPACE to select this row." at bounding box center [497, 192] width 58 height 14
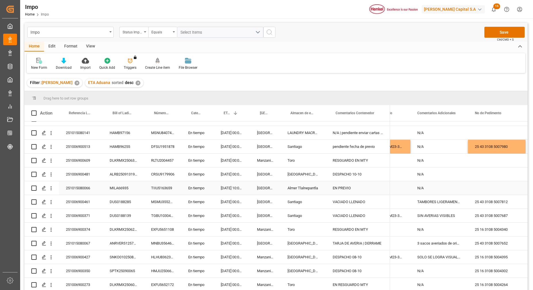
click at [432, 183] on div "N/A" at bounding box center [439, 188] width 58 height 14
click at [462, 147] on div "N/A" at bounding box center [439, 147] width 58 height 14
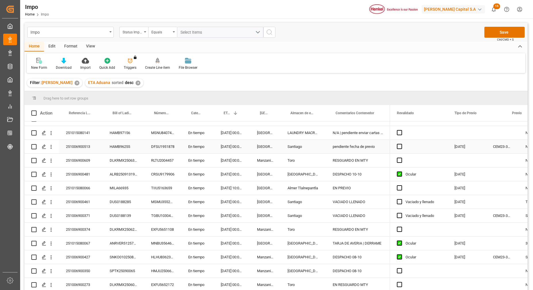
scroll to position [0, 949]
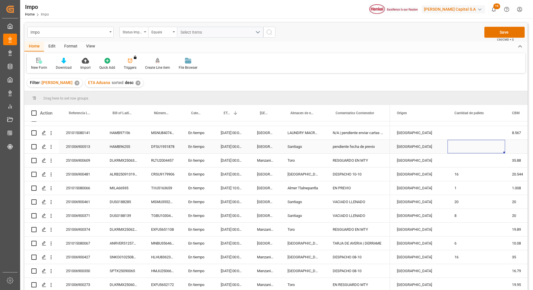
click at [459, 140] on div "Press SPACE to select this row." at bounding box center [476, 147] width 58 height 14
click at [461, 142] on div "Press SPACE to select this row." at bounding box center [476, 147] width 58 height 14
click at [463, 147] on input "Press SPACE to select this row." at bounding box center [476, 149] width 48 height 11
type input "20"
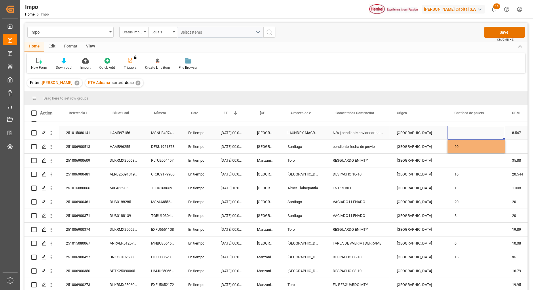
click at [456, 127] on div "Press SPACE to select this row." at bounding box center [476, 133] width 58 height 14
click at [492, 32] on button "Save" at bounding box center [504, 32] width 40 height 11
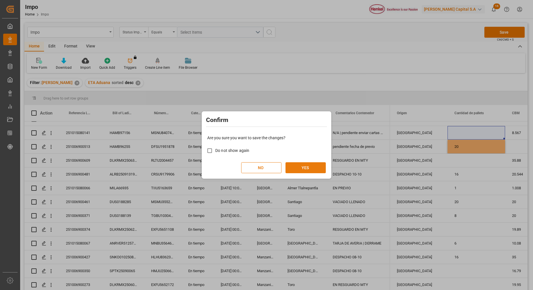
click at [309, 167] on button "YES" at bounding box center [305, 167] width 40 height 11
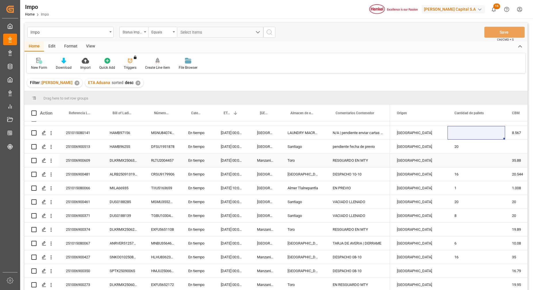
click at [141, 164] on div "DLKRMX2506362" at bounding box center [123, 161] width 41 height 14
click at [87, 144] on div "251006900513" at bounding box center [81, 147] width 44 height 14
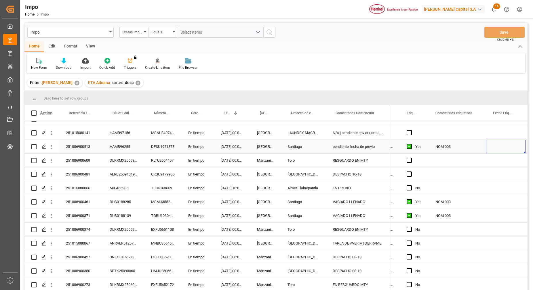
scroll to position [0, 118]
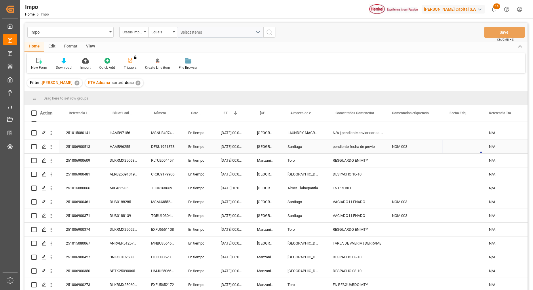
click at [464, 143] on div "Press SPACE to select this row." at bounding box center [461, 147] width 39 height 14
click at [464, 142] on div "Press SPACE to select this row." at bounding box center [461, 147] width 39 height 14
click at [458, 144] on div "Press SPACE to select this row." at bounding box center [461, 147] width 39 height 14
click at [457, 144] on div "Press SPACE to select this row." at bounding box center [461, 147] width 39 height 14
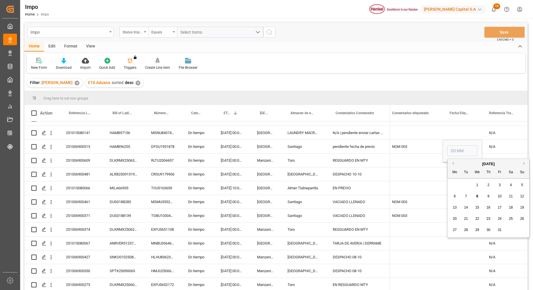
click at [477, 197] on span "8" at bounding box center [477, 196] width 2 height 4
type input "[DATE]"
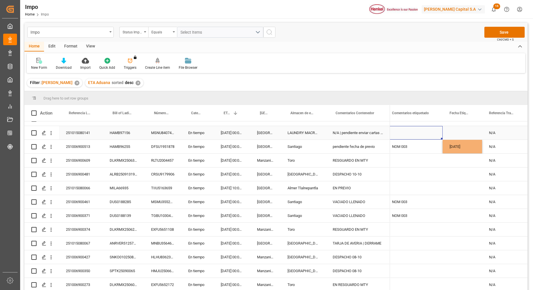
click at [420, 130] on div "Press SPACE to select this row." at bounding box center [414, 133] width 58 height 14
drag, startPoint x: 469, startPoint y: 156, endPoint x: 469, endPoint y: 150, distance: 5.2
click at [469, 154] on div "Press SPACE to select this row." at bounding box center [461, 161] width 39 height 14
click at [467, 144] on div "[DATE]" at bounding box center [461, 147] width 39 height 14
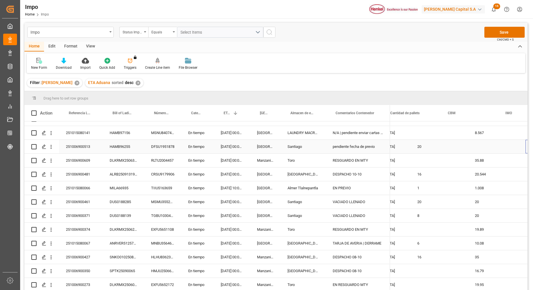
scroll to position [0, 747]
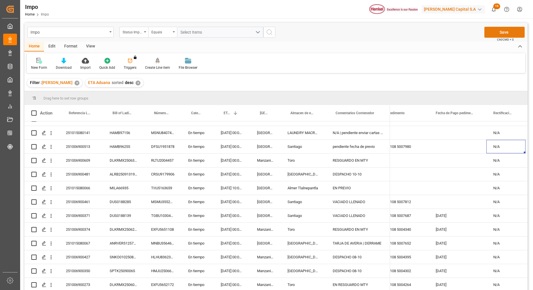
click at [506, 30] on button "Save" at bounding box center [504, 32] width 40 height 11
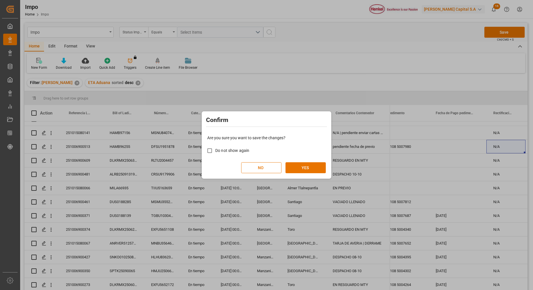
click at [308, 173] on div "Are you sure you want to save the changes? Do not show again NO YES" at bounding box center [266, 154] width 127 height 46
click at [309, 169] on button "YES" at bounding box center [305, 167] width 40 height 11
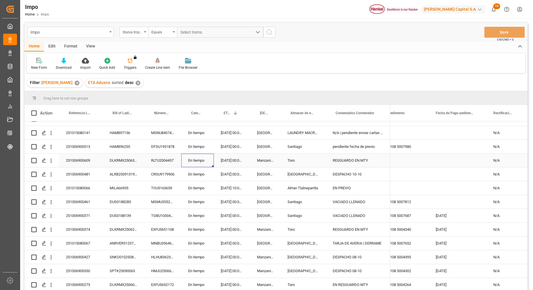
click at [192, 154] on div "En tiempo" at bounding box center [197, 161] width 32 height 14
click at [51, 144] on icon "open menu" at bounding box center [51, 147] width 6 height 6
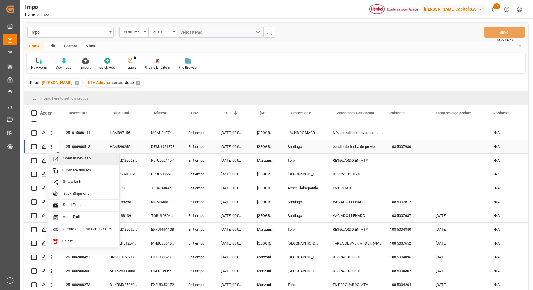
click at [75, 158] on span "Open in new tab" at bounding box center [89, 159] width 52 height 6
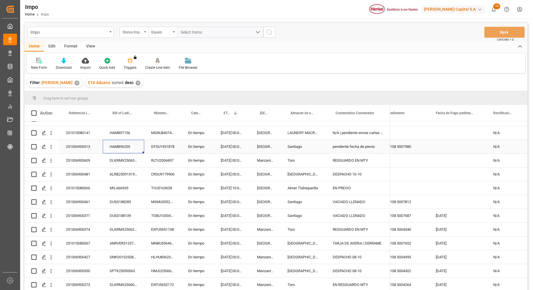
click at [122, 145] on div "HAMB96255" at bounding box center [123, 147] width 41 height 14
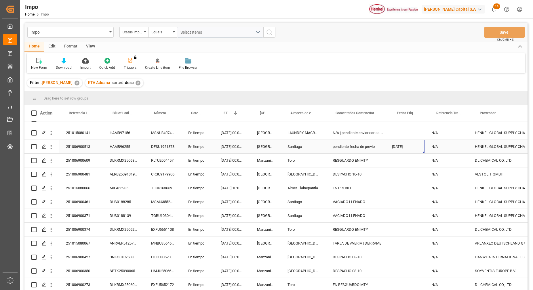
scroll to position [0, 0]
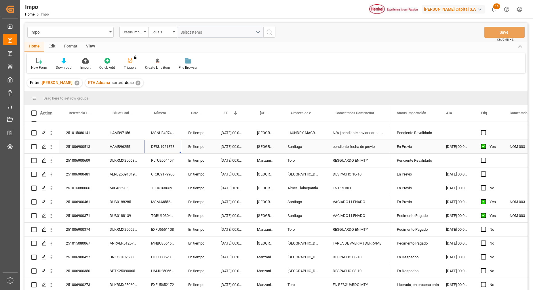
click at [167, 143] on div "DFSU1951878" at bounding box center [162, 147] width 37 height 14
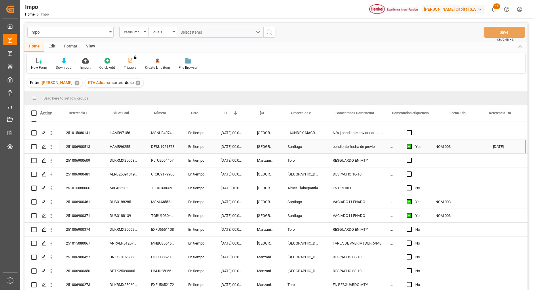
scroll to position [0, 118]
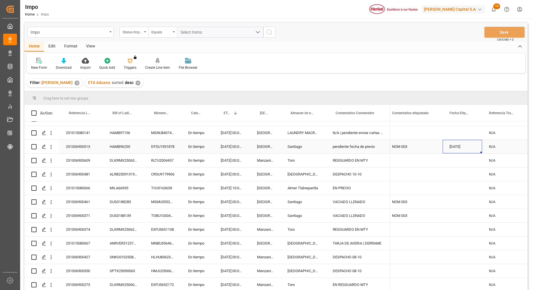
click at [454, 141] on div "[DATE]" at bounding box center [461, 147] width 39 height 14
click at [454, 142] on div "[DATE]" at bounding box center [461, 147] width 39 height 14
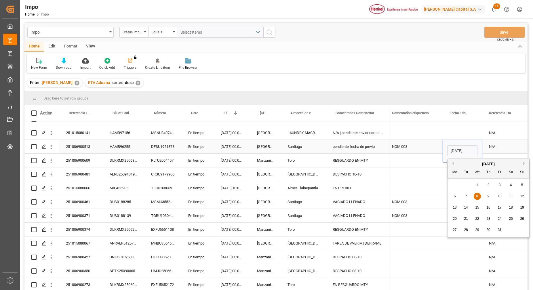
click at [470, 149] on input "[DATE]" at bounding box center [462, 150] width 30 height 11
drag, startPoint x: 449, startPoint y: 149, endPoint x: 491, endPoint y: 148, distance: 42.0
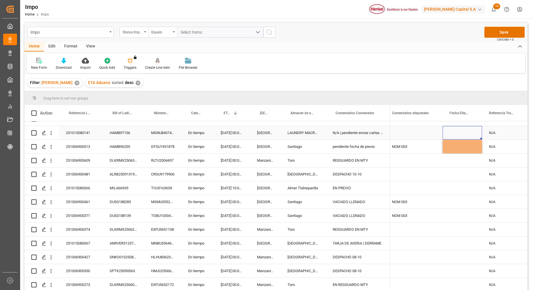
click at [468, 129] on div "Press SPACE to select this row." at bounding box center [461, 133] width 39 height 14
click at [503, 35] on button "Save" at bounding box center [504, 32] width 40 height 11
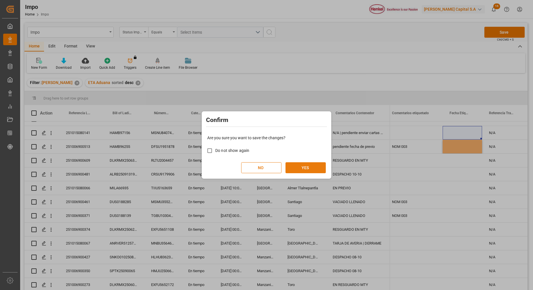
click at [290, 170] on button "YES" at bounding box center [305, 167] width 40 height 11
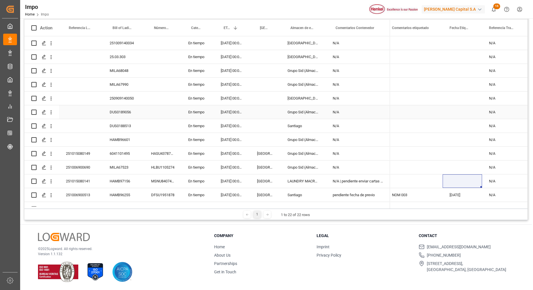
click at [164, 105] on div "Press SPACE to select this row." at bounding box center [162, 112] width 37 height 14
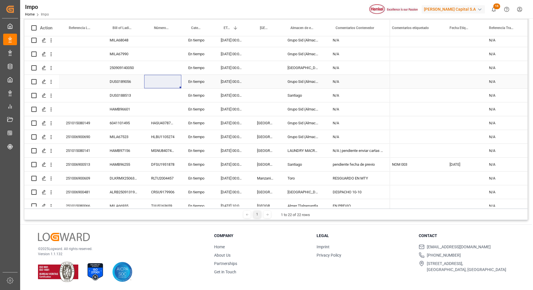
scroll to position [72, 0]
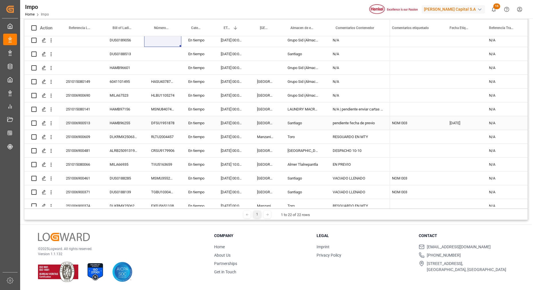
click at [130, 125] on div "HAMB96255" at bounding box center [123, 123] width 41 height 14
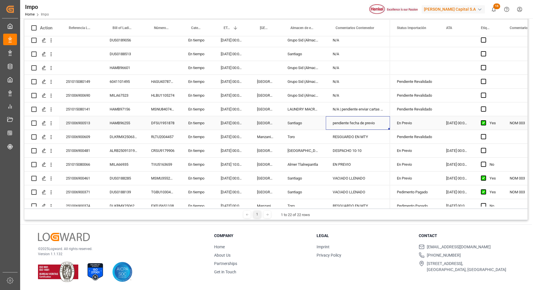
click at [380, 122] on div "pendiente fecha de previo" at bounding box center [358, 123] width 64 height 14
click at [373, 125] on div "pendiente fecha de previo" at bounding box center [358, 123] width 64 height 14
click at [379, 126] on input "pendiente fecha de previo" at bounding box center [357, 126] width 55 height 11
type input "pendiente fecha de etiquetado"
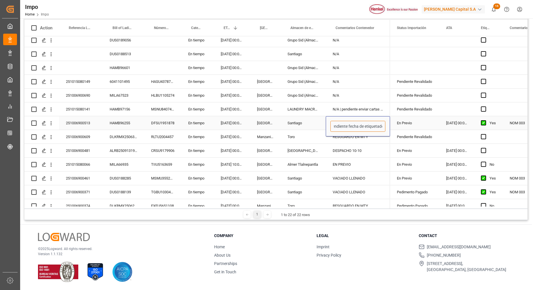
scroll to position [0, 6]
click at [401, 118] on div "En Previo" at bounding box center [414, 122] width 35 height 13
click at [423, 121] on div "En Previo" at bounding box center [414, 122] width 35 height 13
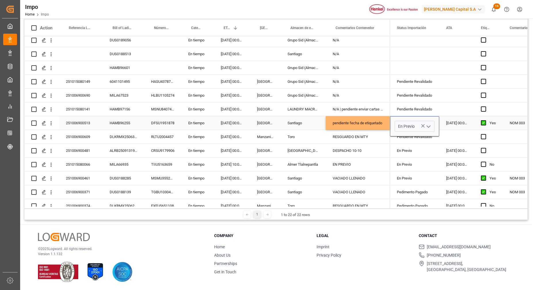
click at [427, 125] on icon "open menu" at bounding box center [428, 126] width 7 height 7
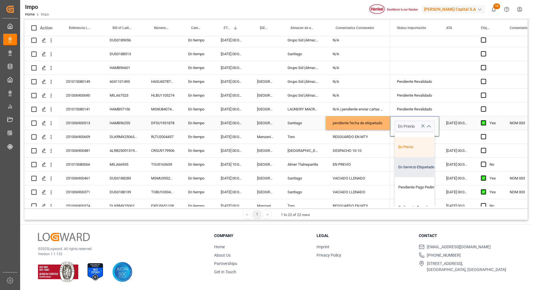
click at [414, 173] on div "En Servicio Etiquetado" at bounding box center [422, 167] width 54 height 20
type input "En Servicio Etiquetado"
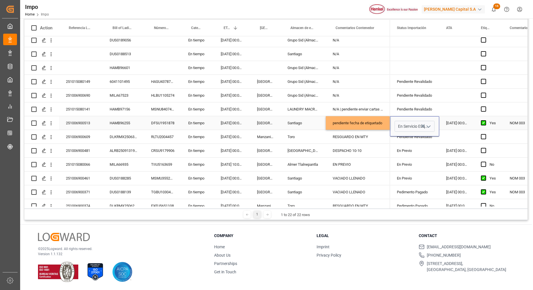
click at [441, 102] on div "Press SPACE to select this row." at bounding box center [456, 109] width 35 height 14
click at [443, 123] on div "[DATE] 00:00:00" at bounding box center [456, 123] width 35 height 14
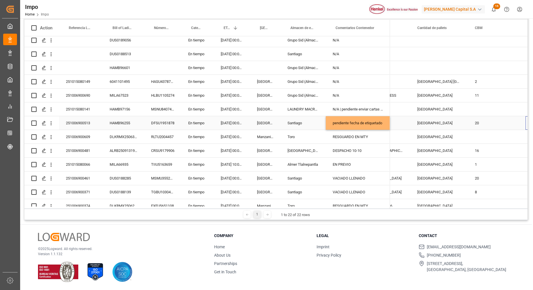
scroll to position [0, 720]
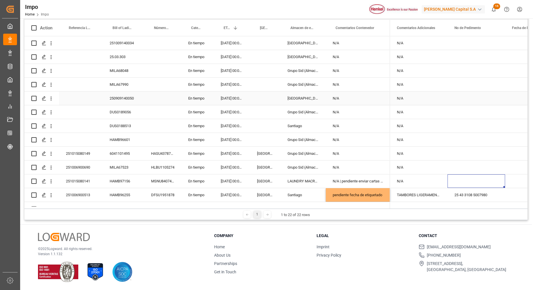
click at [449, 98] on div "Press SPACE to select this row." at bounding box center [476, 98] width 58 height 14
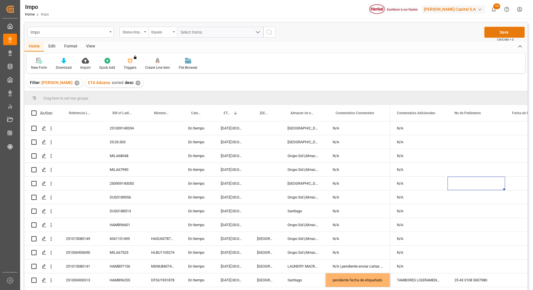
click at [490, 32] on button "Save" at bounding box center [504, 32] width 40 height 11
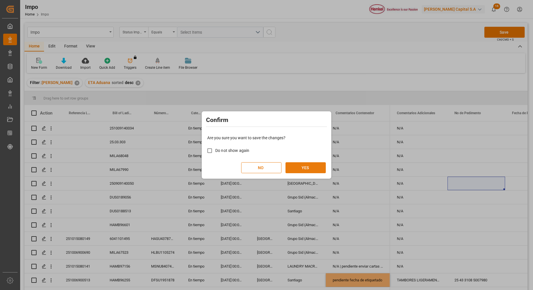
click at [315, 172] on button "YES" at bounding box center [305, 167] width 40 height 11
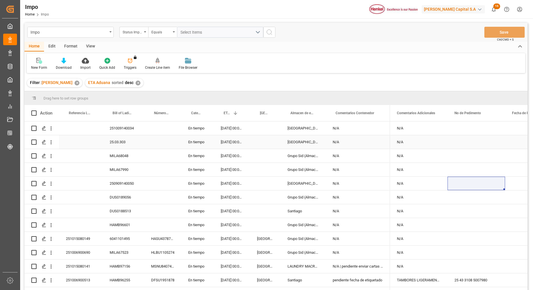
click at [88, 149] on div "Press SPACE to select this row." at bounding box center [81, 156] width 44 height 14
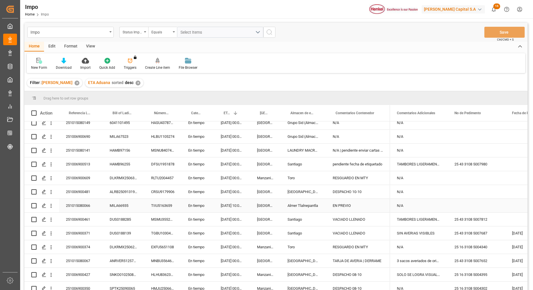
click at [82, 202] on div "251015080066" at bounding box center [81, 206] width 44 height 14
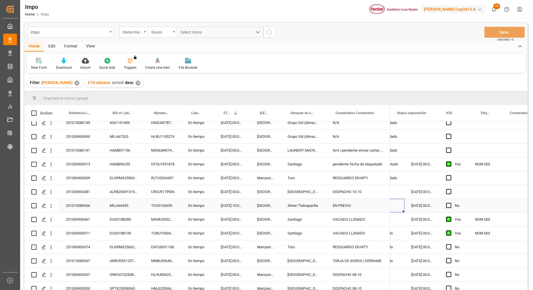
scroll to position [0, 0]
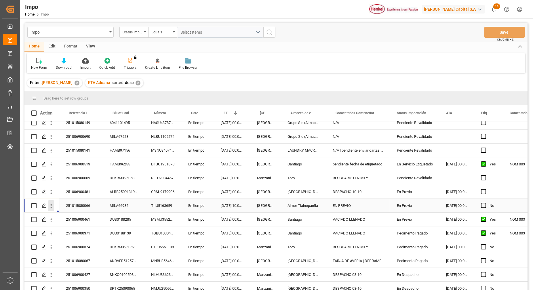
click at [49, 208] on icon "open menu" at bounding box center [51, 206] width 6 height 6
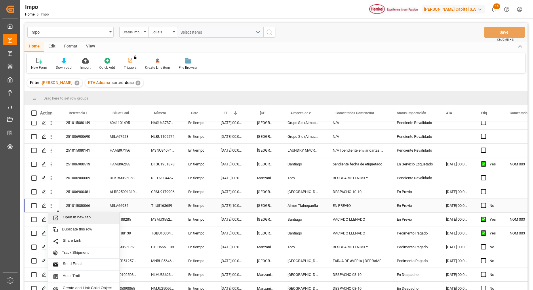
click at [73, 217] on span "Open in new tab" at bounding box center [89, 218] width 52 height 6
